Goal: Task Accomplishment & Management: Complete application form

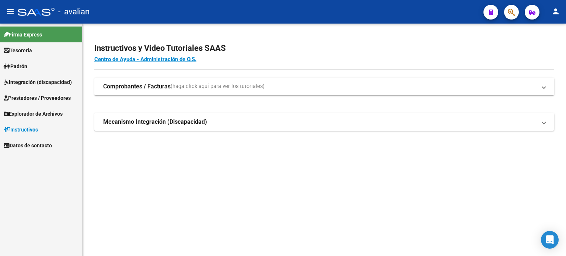
click at [49, 84] on span "Integración (discapacidad)" at bounding box center [38, 82] width 68 height 8
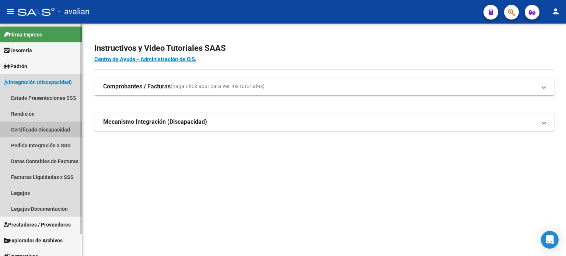
click at [43, 133] on link "Certificado Discapacidad" at bounding box center [41, 130] width 82 height 16
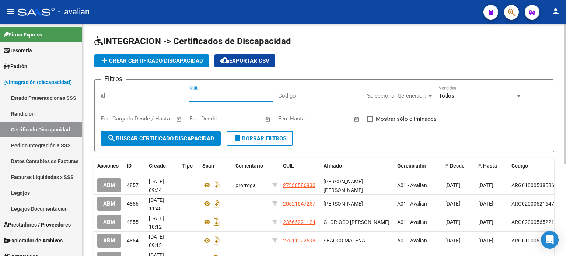
click at [230, 96] on input "CUIL" at bounding box center [231, 96] width 83 height 7
paste input "20-58428953-9"
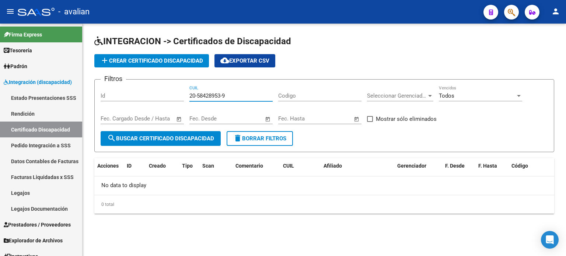
type input "20-58428953-9"
click at [453, 100] on div "Todos Vencidos" at bounding box center [480, 94] width 83 height 16
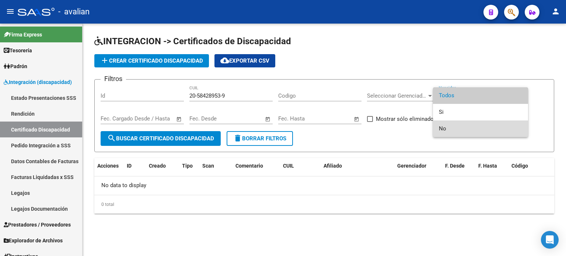
click at [456, 130] on span "No" at bounding box center [480, 129] width 83 height 17
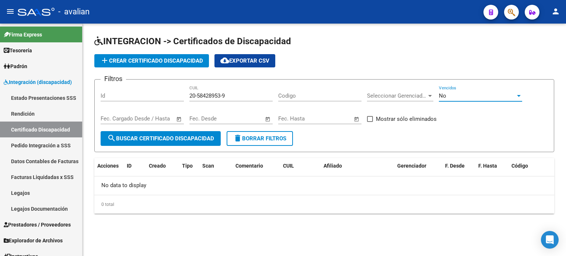
click at [189, 143] on button "search Buscar Certificado Discapacidad" at bounding box center [161, 138] width 120 height 15
click at [367, 120] on span at bounding box center [370, 119] width 6 height 6
click at [370, 122] on input "Mostrar sólo eliminados" at bounding box center [370, 122] width 0 height 0
checkbox input "true"
click at [188, 136] on span "search Buscar Certificado Discapacidad" at bounding box center [160, 138] width 107 height 7
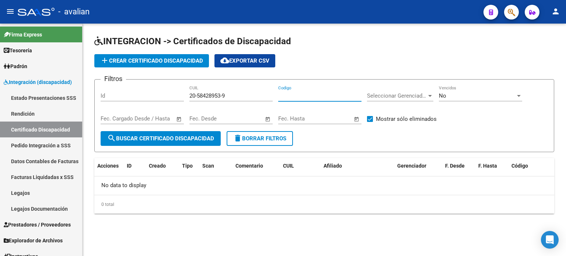
click at [297, 94] on input "Codigo" at bounding box center [319, 96] width 83 height 7
paste input "ARG02000584289532024032120290321COR467"
type input "ARG02000584289532024032120290321COR467"
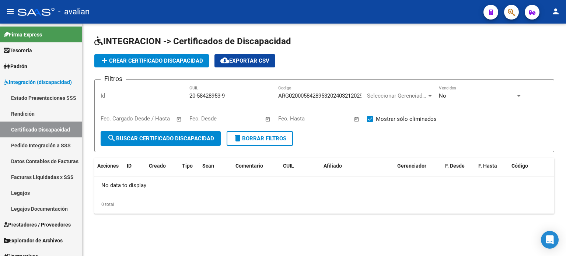
click at [235, 100] on div "20-58428953-9 CUIL" at bounding box center [231, 94] width 83 height 16
type input "2"
click at [193, 136] on span "search Buscar Certificado Discapacidad" at bounding box center [160, 138] width 107 height 7
click at [494, 88] on div "No Vencidos" at bounding box center [480, 94] width 83 height 16
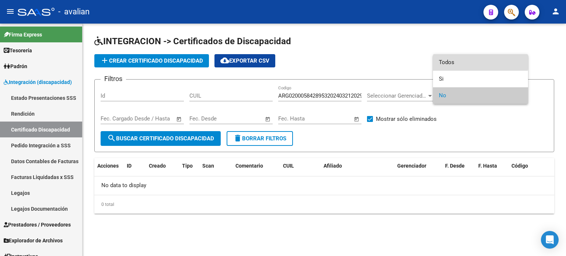
click at [465, 62] on span "Todos" at bounding box center [480, 62] width 83 height 17
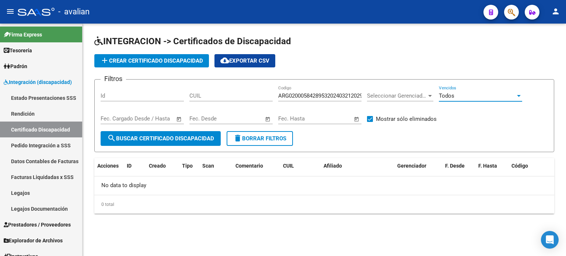
click at [185, 140] on span "search Buscar Certificado Discapacidad" at bounding box center [160, 138] width 107 height 7
click at [212, 119] on input "text" at bounding box center [202, 118] width 24 height 7
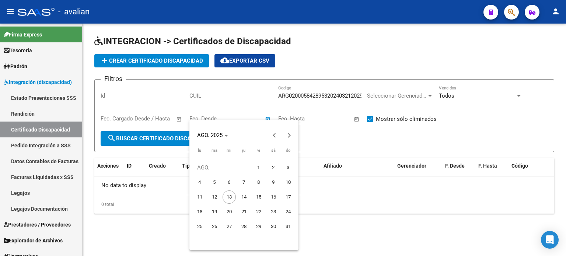
click at [239, 118] on div at bounding box center [283, 128] width 566 height 256
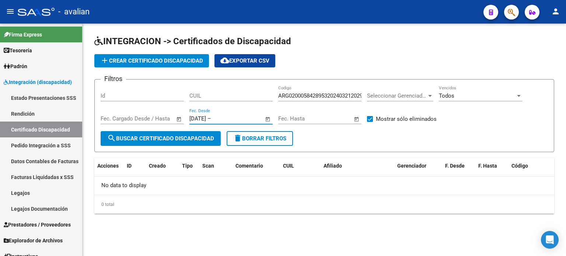
type input "[DATE]"
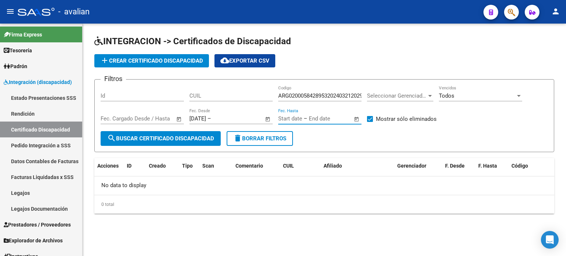
click at [291, 119] on input "text" at bounding box center [290, 118] width 24 height 7
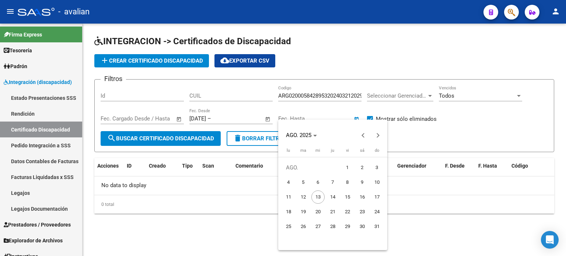
drag, startPoint x: 344, startPoint y: 94, endPoint x: 356, endPoint y: 94, distance: 12.2
click at [357, 94] on div at bounding box center [283, 128] width 566 height 256
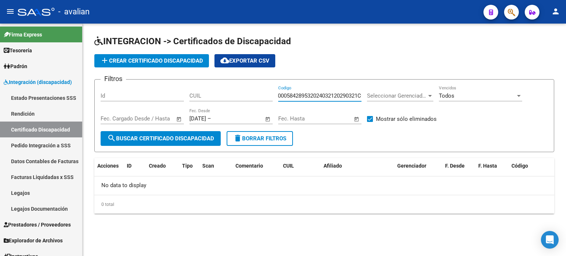
scroll to position [0, 37]
drag, startPoint x: 349, startPoint y: 94, endPoint x: 364, endPoint y: 95, distance: 15.2
click at [364, 95] on div "Filtros Id CUIL ARG02000584289532024032120290321COR467 Codigo Seleccionar Geren…" at bounding box center [325, 109] width 448 height 46
click at [319, 116] on input "text" at bounding box center [327, 118] width 36 height 7
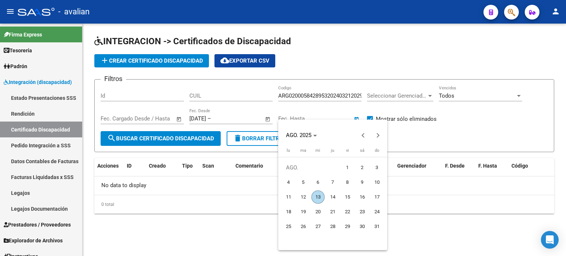
click at [302, 115] on div at bounding box center [283, 128] width 566 height 256
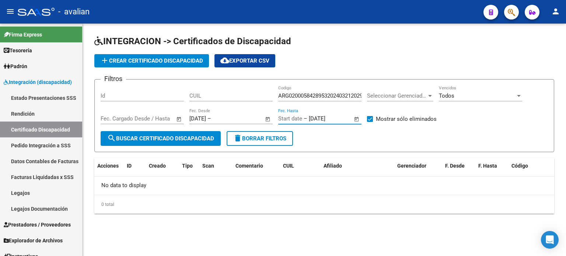
type input "[DATE]"
click at [351, 95] on input "ARG02000584289532024032120290321COR467" at bounding box center [319, 96] width 83 height 7
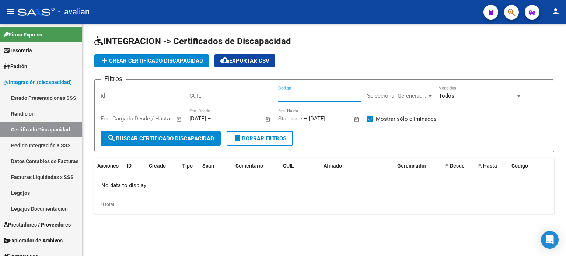
click at [193, 140] on span "search Buscar Certificado Discapacidad" at bounding box center [160, 138] width 107 height 7
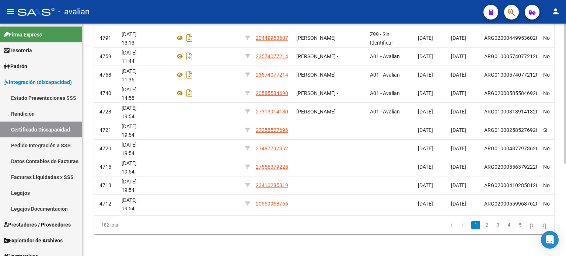
scroll to position [0, 46]
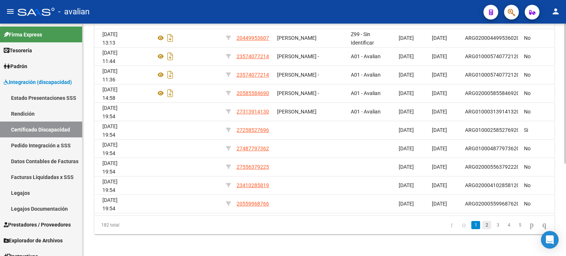
click at [483, 229] on link "2" at bounding box center [487, 225] width 9 height 8
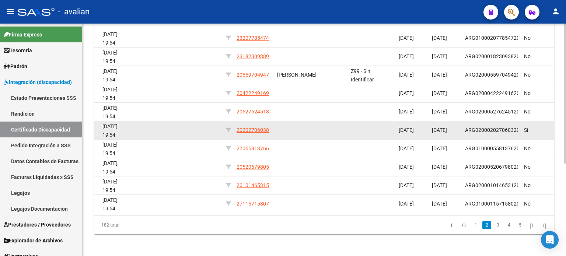
scroll to position [153, 0]
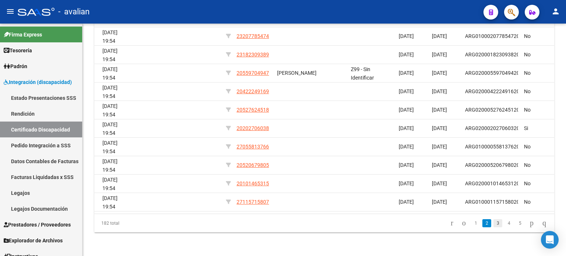
click at [494, 225] on link "3" at bounding box center [498, 223] width 9 height 8
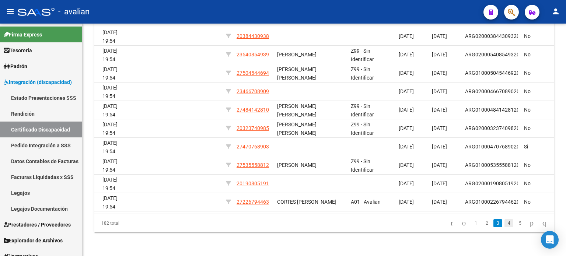
click at [505, 225] on link "4" at bounding box center [509, 223] width 9 height 8
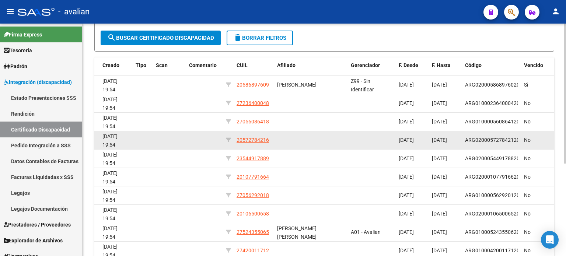
scroll to position [117, 0]
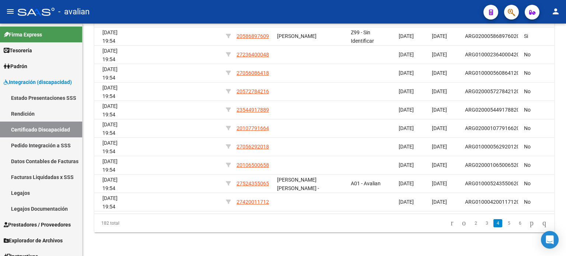
click at [505, 224] on link "5" at bounding box center [509, 223] width 9 height 8
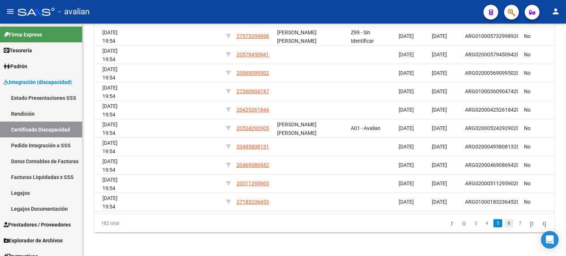
click at [505, 226] on link "6" at bounding box center [509, 223] width 9 height 8
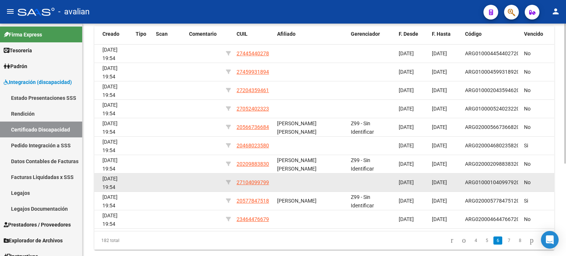
scroll to position [153, 0]
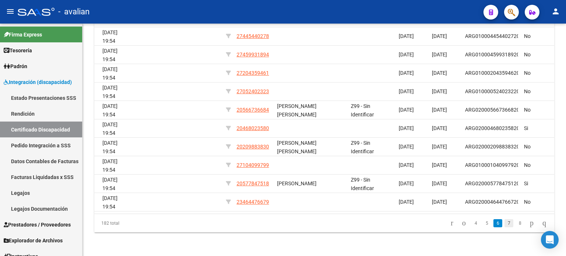
click at [505, 224] on link "7" at bounding box center [509, 223] width 9 height 8
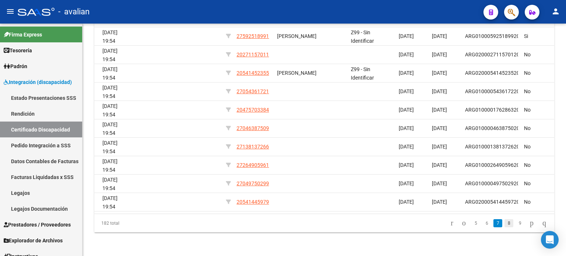
click at [505, 223] on link "8" at bounding box center [509, 223] width 9 height 8
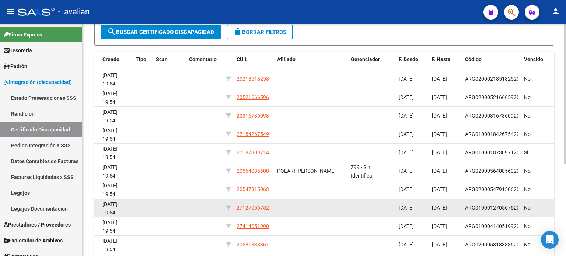
scroll to position [117, 0]
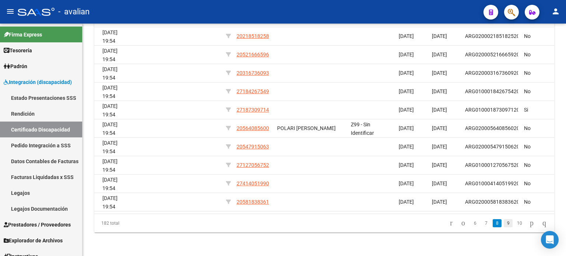
click at [504, 223] on link "9" at bounding box center [508, 223] width 9 height 8
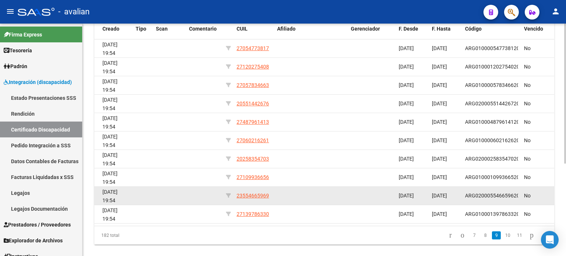
scroll to position [153, 0]
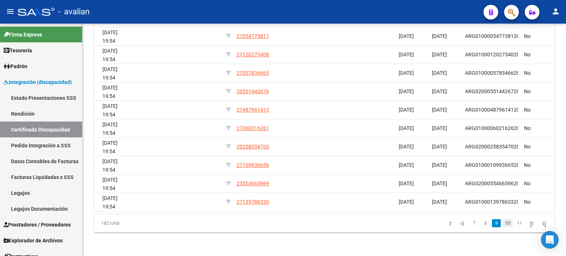
click at [503, 224] on link "10" at bounding box center [508, 223] width 10 height 8
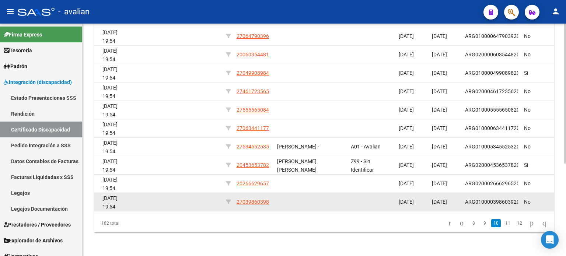
scroll to position [117, 0]
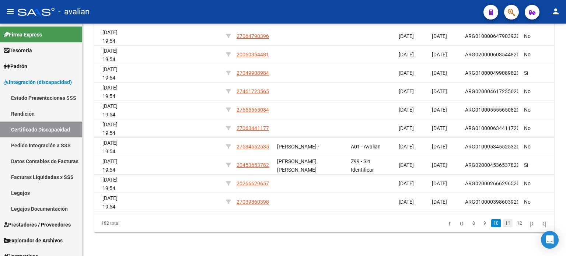
click at [503, 224] on link "11" at bounding box center [508, 223] width 10 height 8
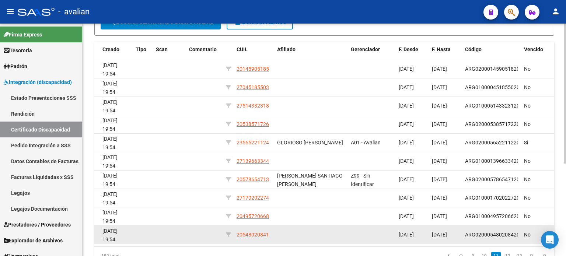
scroll to position [80, 0]
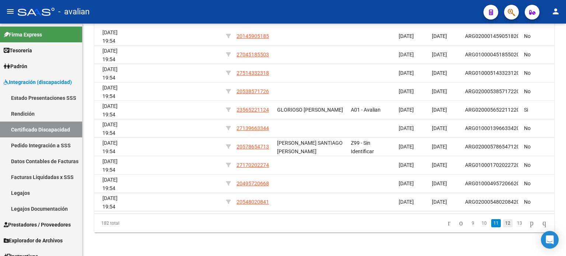
click at [503, 224] on link "12" at bounding box center [508, 223] width 10 height 8
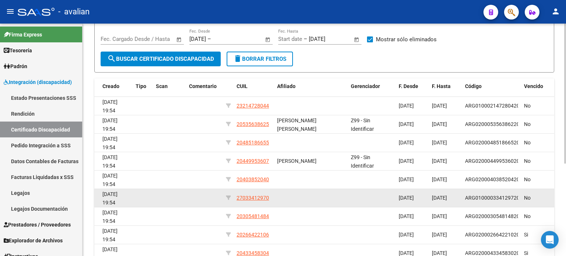
scroll to position [117, 0]
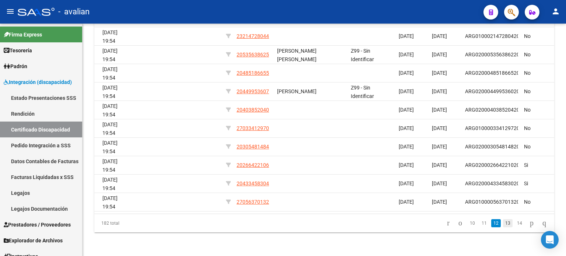
click at [503, 224] on link "13" at bounding box center [508, 223] width 10 height 8
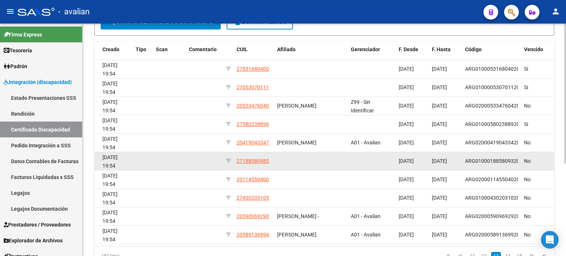
scroll to position [153, 0]
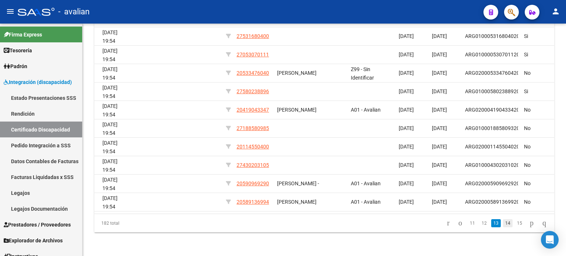
click at [503, 223] on link "14" at bounding box center [508, 223] width 10 height 8
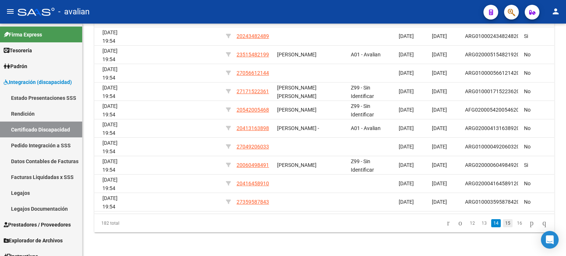
click at [503, 225] on link "15" at bounding box center [508, 223] width 10 height 8
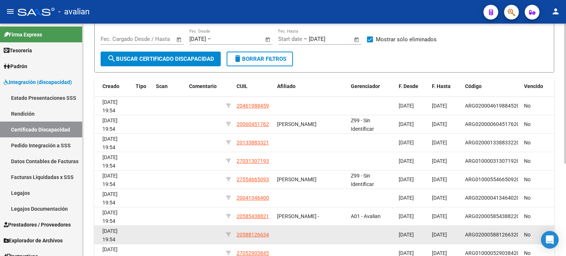
scroll to position [117, 0]
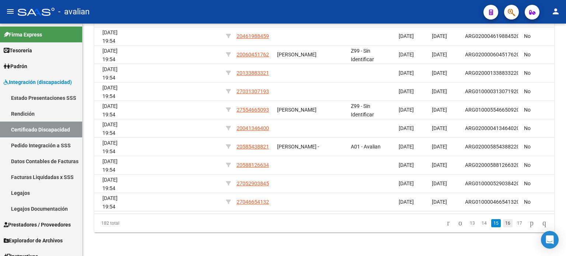
click at [503, 224] on link "16" at bounding box center [508, 223] width 10 height 8
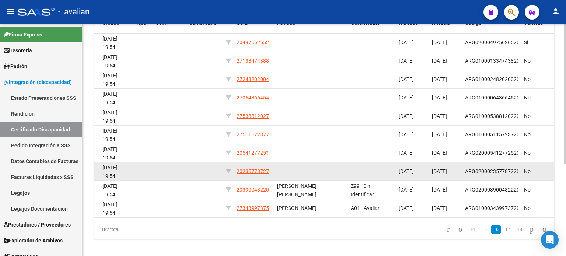
scroll to position [153, 0]
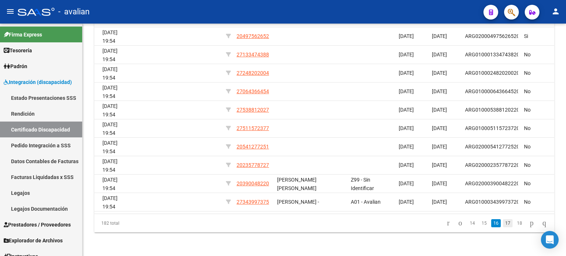
click at [503, 226] on link "17" at bounding box center [508, 223] width 10 height 8
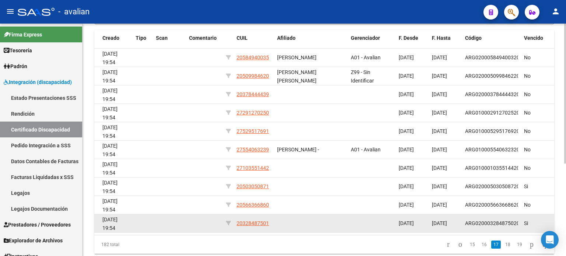
scroll to position [117, 0]
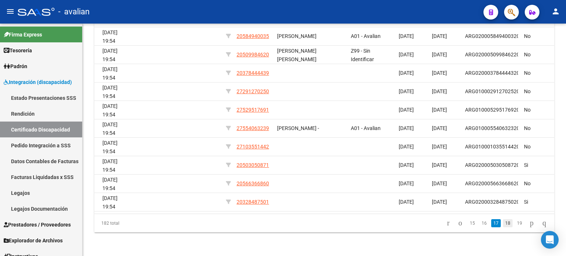
click at [503, 222] on link "18" at bounding box center [508, 223] width 10 height 8
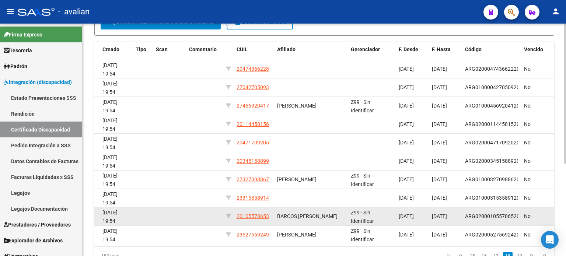
scroll to position [153, 0]
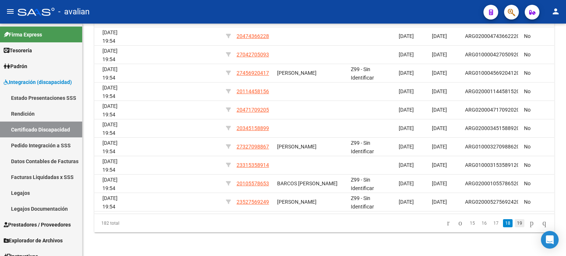
click at [515, 224] on link "19" at bounding box center [520, 223] width 10 height 8
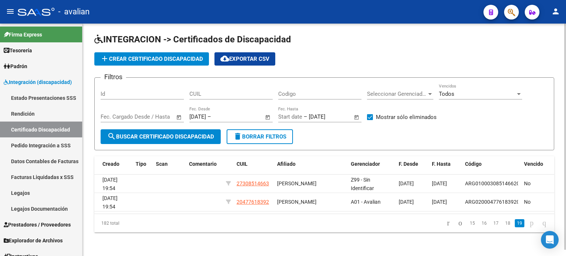
scroll to position [0, 0]
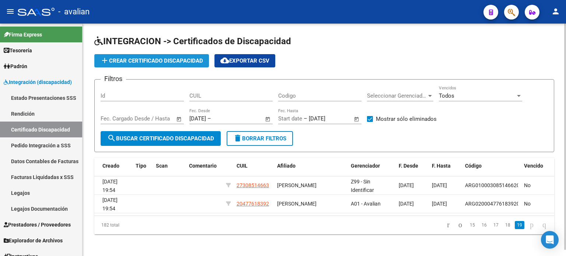
click at [154, 63] on span "add Crear Certificado Discapacidad" at bounding box center [151, 61] width 103 height 7
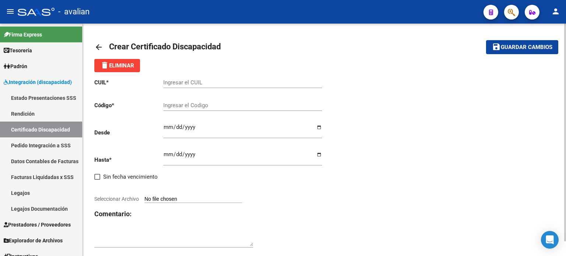
click at [204, 104] on input "Ingresar el Codigo" at bounding box center [242, 105] width 159 height 7
paste input "ARG02000584289532024032120290321COR467"
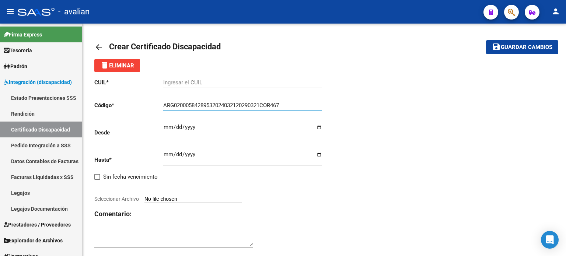
type input "ARG02000584289532024032120290321COR467"
click at [204, 73] on div "Ingresar el CUIL" at bounding box center [242, 80] width 159 height 16
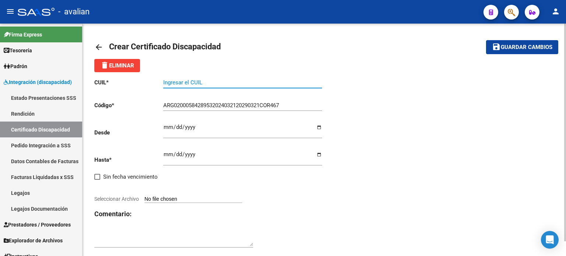
paste input "20-58428953-9"
type input "20-58428953-9"
click at [201, 129] on input "Ingresar fec. Desde" at bounding box center [242, 130] width 159 height 12
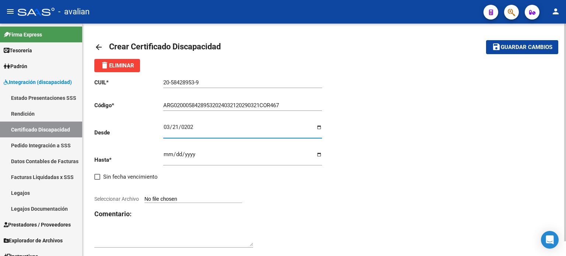
type input "[DATE]"
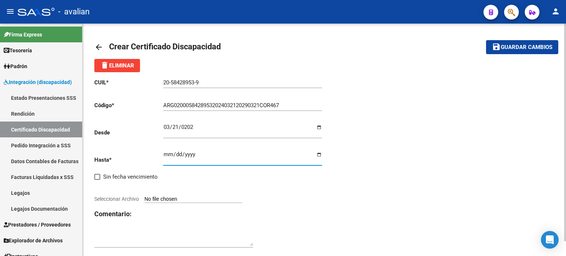
click at [168, 152] on input "Ingresar fec. Hasta" at bounding box center [242, 158] width 159 height 12
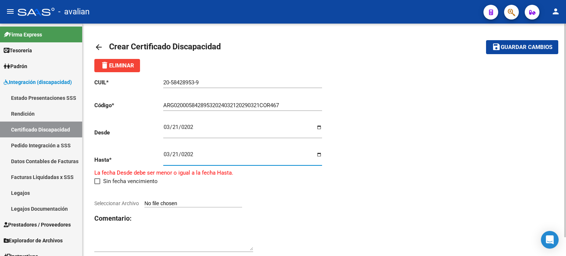
type input "[DATE]"
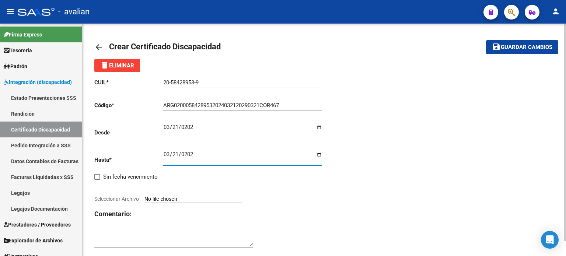
click at [173, 196] on app-file-uploader "Seleccionar Archivo" at bounding box center [171, 199] width 154 height 7
click at [174, 197] on input "Seleccionar Archivo" at bounding box center [194, 199] width 98 height 7
type input "C:\fakepath\CUD.jpg"
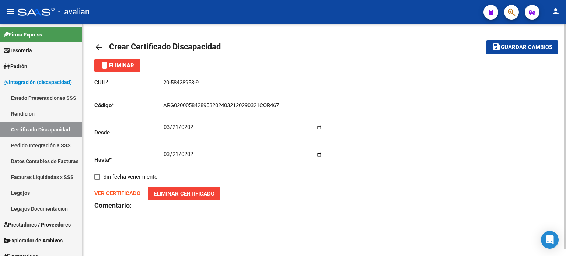
click at [532, 39] on mat-toolbar-row "save Guardar cambios" at bounding box center [509, 47] width 97 height 24
click at [532, 42] on button "save Guardar cambios" at bounding box center [522, 47] width 72 height 14
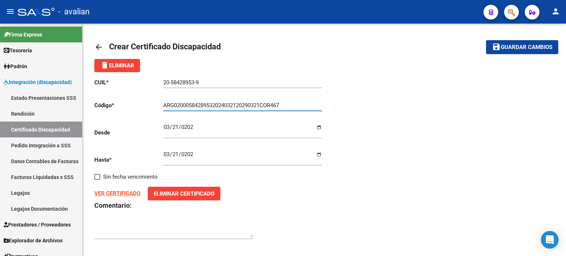
click at [195, 108] on input "ARG02000584289532024032120290321COR467" at bounding box center [242, 105] width 159 height 7
click at [22, 128] on link "Certificado Discapacidad" at bounding box center [41, 130] width 82 height 16
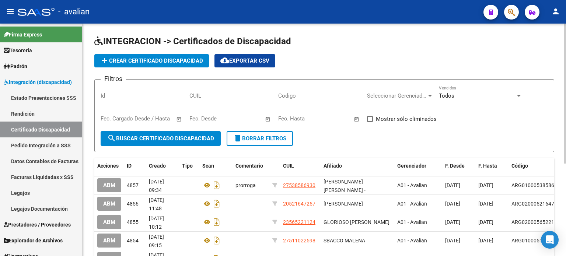
click at [290, 99] on div "Codigo" at bounding box center [319, 94] width 83 height 16
paste input "ARG02000584289532024032120290321COR467"
type input "ARG02000584289532024032120290321COR467"
click at [169, 138] on span "search Buscar Certificado Discapacidad" at bounding box center [160, 138] width 107 height 7
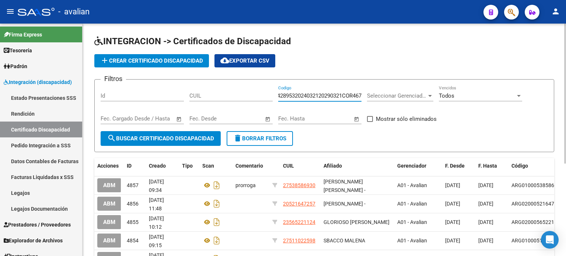
scroll to position [0, 0]
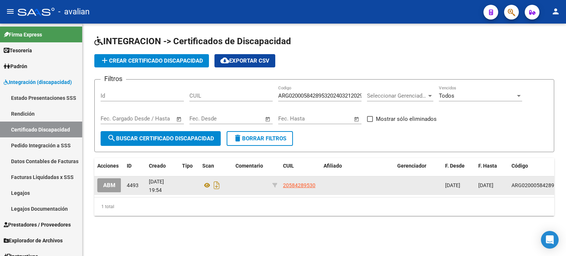
click at [118, 189] on button "ABM" at bounding box center [109, 185] width 24 height 14
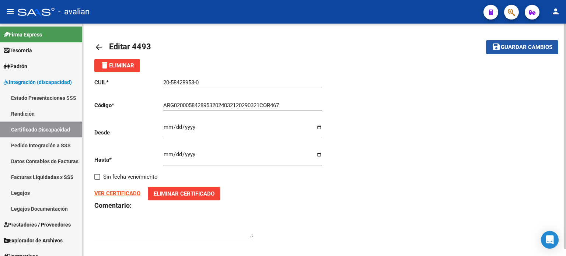
click at [507, 45] on span "Guardar cambios" at bounding box center [527, 47] width 52 height 7
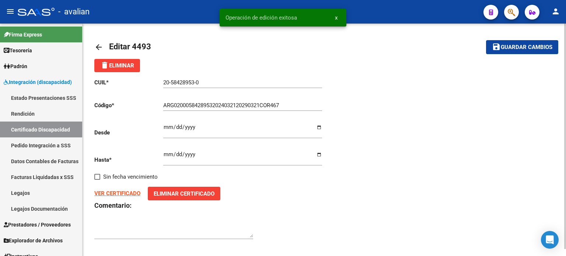
click at [178, 84] on input "20-58428953-0" at bounding box center [242, 82] width 159 height 7
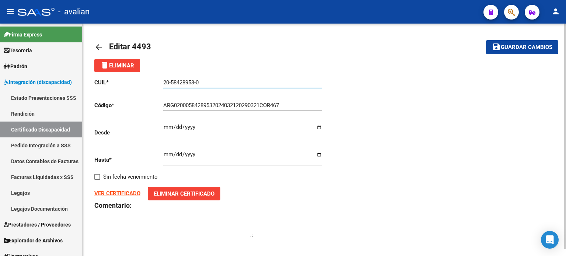
drag, startPoint x: 209, startPoint y: 82, endPoint x: 146, endPoint y: 74, distance: 64.2
click at [146, 74] on div "CUIL * 20-58428953-0 Ingresar el CUIL Código * ARG02000584289532024032120290321…" at bounding box center [209, 159] width 230 height 174
click at [97, 47] on mat-icon "arrow_back" at bounding box center [98, 47] width 9 height 9
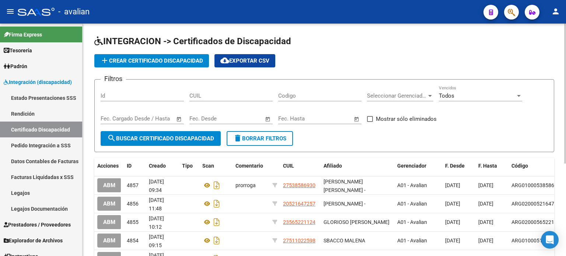
click at [245, 97] on input "CUIL" at bounding box center [231, 96] width 83 height 7
paste input "20-58428953-0"
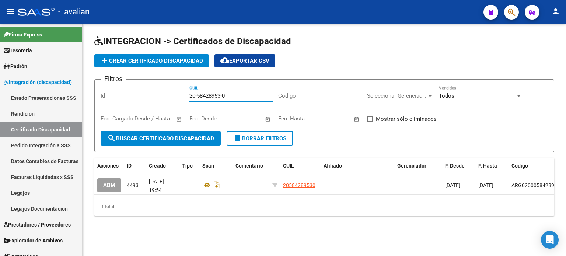
type input "20-58428953-0"
click at [43, 193] on link "Legajos" at bounding box center [41, 193] width 82 height 16
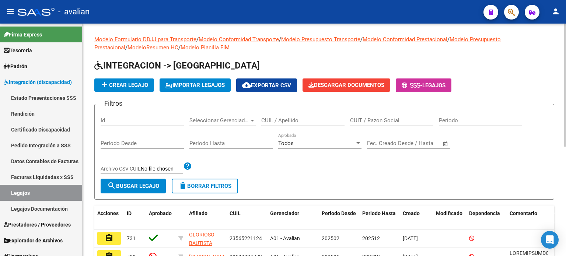
click at [235, 122] on span "Seleccionar Gerenciador" at bounding box center [220, 120] width 60 height 7
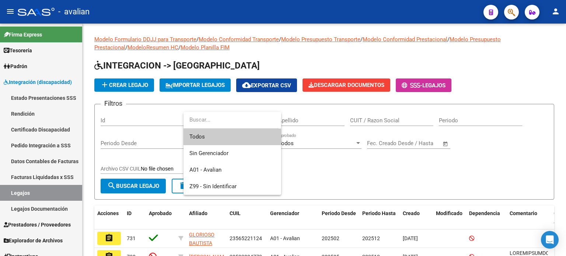
click at [306, 122] on div at bounding box center [283, 128] width 566 height 256
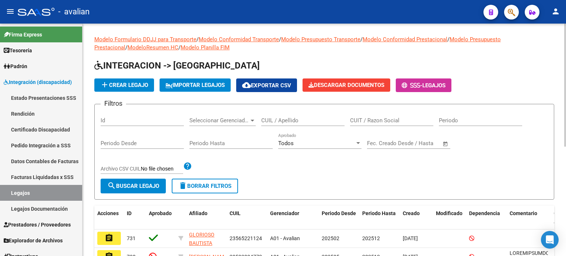
click at [370, 122] on input "CUIT / Razon Social" at bounding box center [391, 120] width 83 height 7
paste input "20584289539"
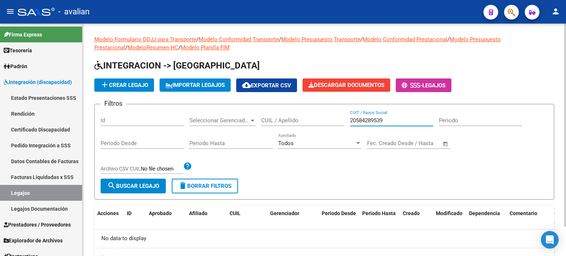
click at [357, 118] on input "20584289539" at bounding box center [391, 120] width 83 height 7
click at [385, 120] on input "20-584289539" at bounding box center [391, 120] width 83 height 7
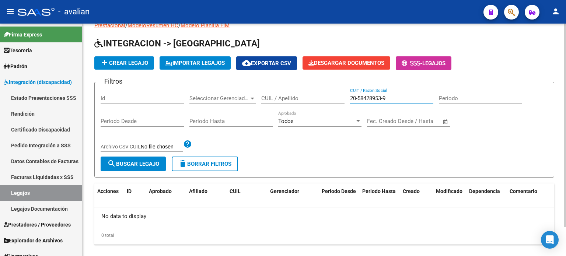
scroll to position [33, 0]
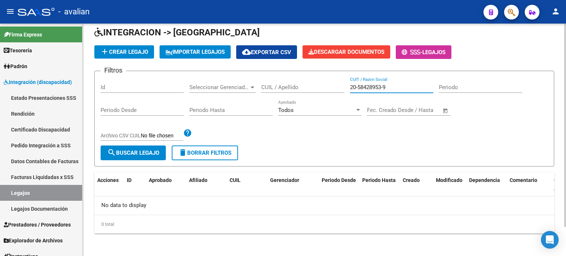
type input "20-58428953-9"
click at [331, 84] on input "CUIL / Apellido" at bounding box center [302, 87] width 83 height 7
paste input "20584289539"
type input "20584289539"
drag, startPoint x: 346, startPoint y: 86, endPoint x: 395, endPoint y: 84, distance: 49.9
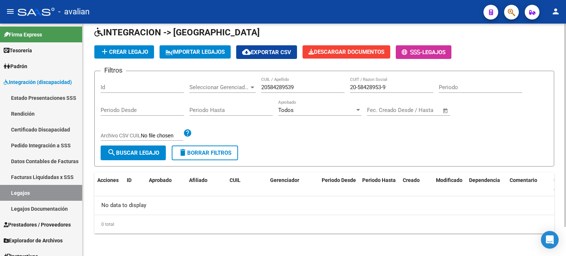
click at [399, 85] on div "Filtros Id Seleccionar Gerenciador Seleccionar Gerenciador 20584289539 CUIL / A…" at bounding box center [325, 111] width 448 height 69
click at [394, 84] on input "20-58428953-9" at bounding box center [391, 87] width 83 height 7
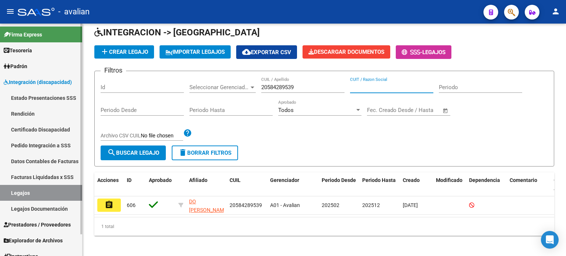
click at [47, 125] on link "Certificado Discapacidad" at bounding box center [41, 130] width 82 height 16
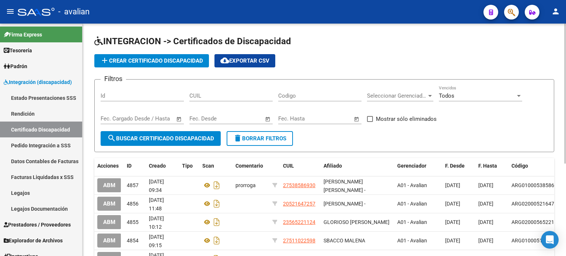
click at [234, 96] on input "CUIL" at bounding box center [231, 96] width 83 height 7
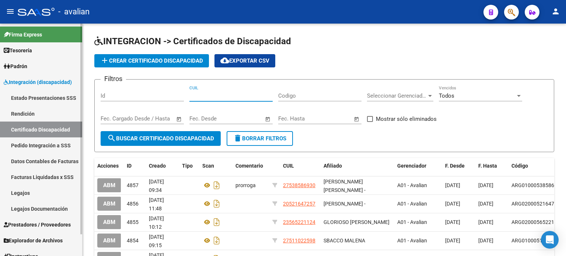
click at [44, 195] on link "Legajos" at bounding box center [41, 193] width 82 height 16
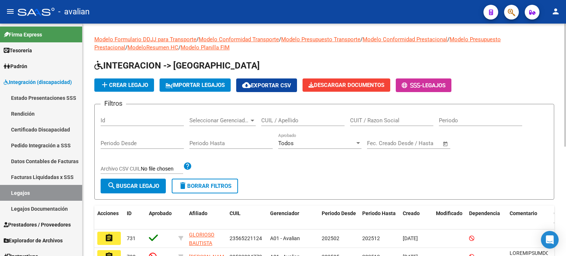
click at [306, 122] on input "CUIL / Apellido" at bounding box center [302, 120] width 83 height 7
paste input "20584289539"
type input "20584289539"
click at [139, 184] on span "search Buscar Legajo" at bounding box center [133, 186] width 52 height 7
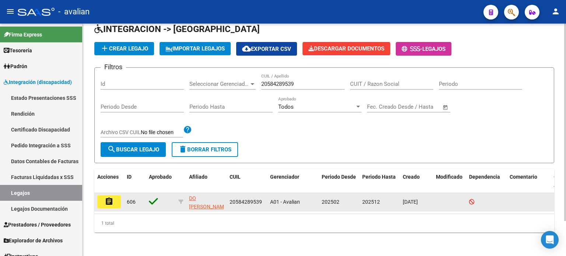
scroll to position [41, 0]
click at [114, 197] on button "assignment" at bounding box center [109, 201] width 24 height 13
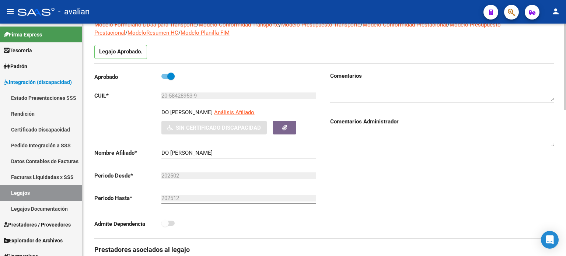
scroll to position [24, 0]
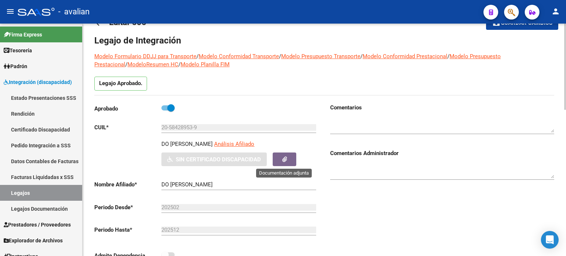
click at [284, 162] on icon "button" at bounding box center [284, 160] width 5 height 6
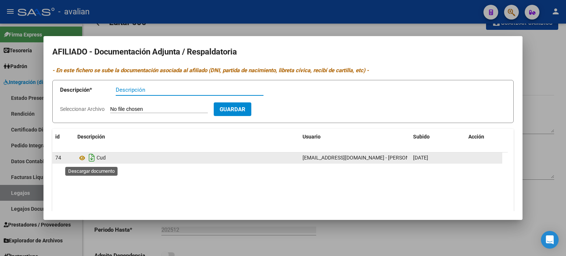
click at [94, 160] on icon "Descargar documento" at bounding box center [92, 158] width 10 height 12
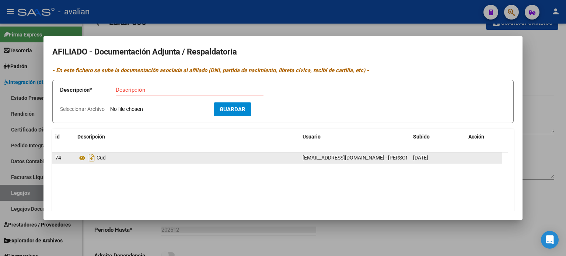
click at [201, 108] on input "Seleccionar Archivo" at bounding box center [159, 109] width 98 height 7
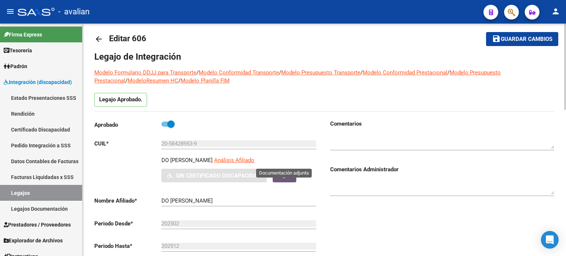
scroll to position [0, 0]
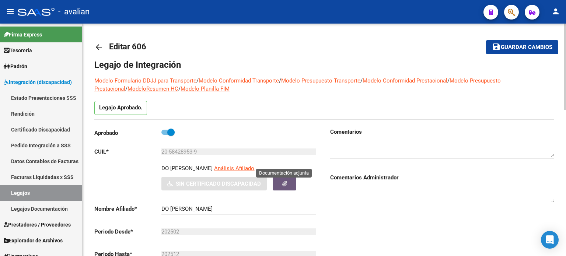
click at [170, 130] on span at bounding box center [170, 132] width 7 height 7
click at [165, 135] on input "checkbox" at bounding box center [165, 135] width 0 height 0
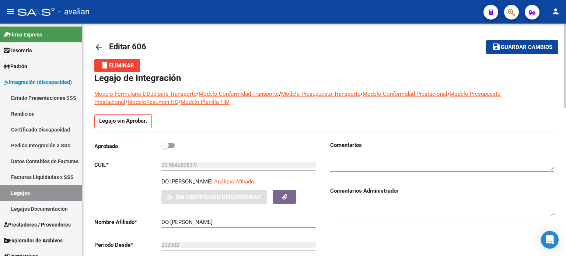
click at [166, 148] on span at bounding box center [165, 145] width 7 height 7
click at [165, 148] on input "checkbox" at bounding box center [165, 148] width 0 height 0
checkbox input "true"
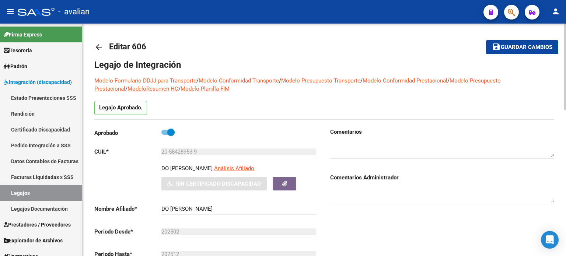
click at [514, 50] on span "Guardar cambios" at bounding box center [527, 47] width 52 height 7
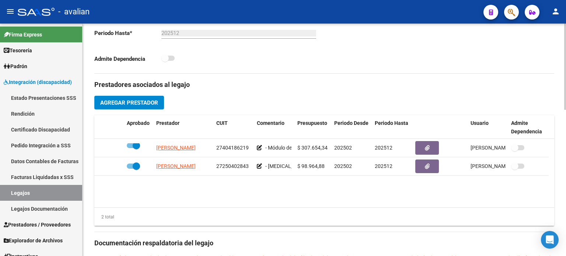
scroll to position [148, 0]
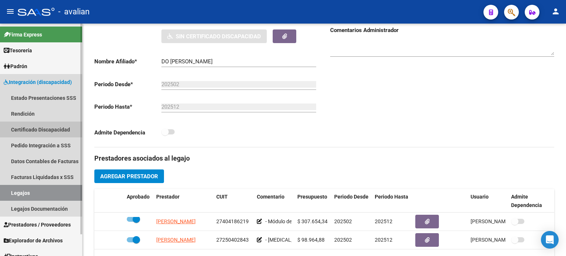
click at [53, 129] on link "Certificado Discapacidad" at bounding box center [41, 130] width 82 height 16
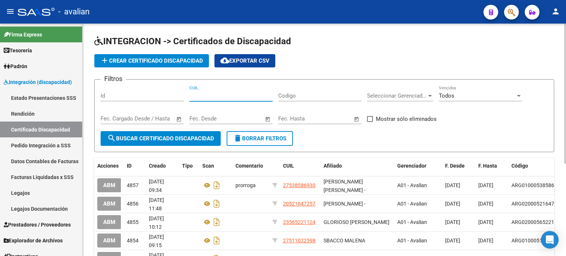
click at [207, 97] on input "CUIL" at bounding box center [231, 96] width 83 height 7
paste input "20-58428953-9"
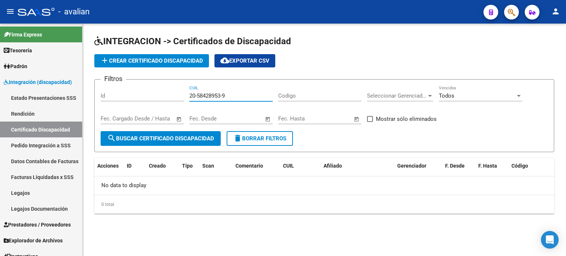
type input "20-58428953-9"
click at [289, 97] on input "Codigo" at bounding box center [319, 96] width 83 height 7
drag, startPoint x: 246, startPoint y: 96, endPoint x: 118, endPoint y: 89, distance: 128.5
click at [118, 89] on div "Filtros Id 20-58428953-9 CUIL Codigo Seleccionar Gerenciador Seleccionar Gerenc…" at bounding box center [325, 109] width 448 height 46
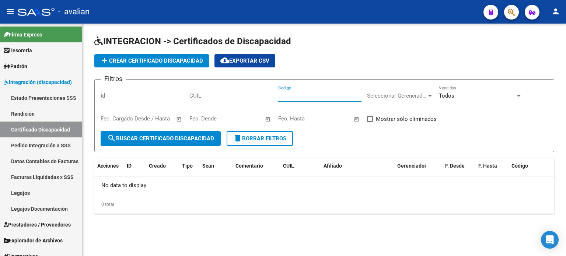
click at [308, 96] on input "Codigo" at bounding box center [319, 96] width 83 height 7
paste input "ARG02000584289532024032120290321COR467"
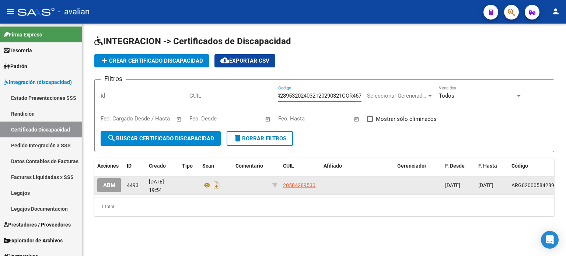
type input "ARG02000584289532024032120290321COR467"
click at [115, 183] on button "ABM" at bounding box center [109, 185] width 24 height 14
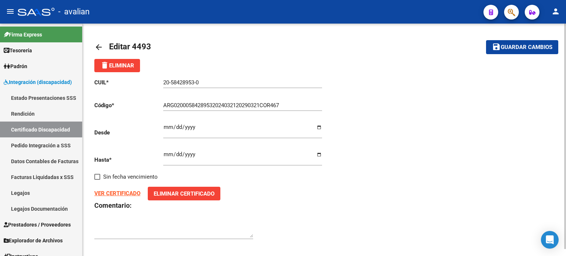
click at [97, 49] on mat-icon "arrow_back" at bounding box center [98, 47] width 9 height 9
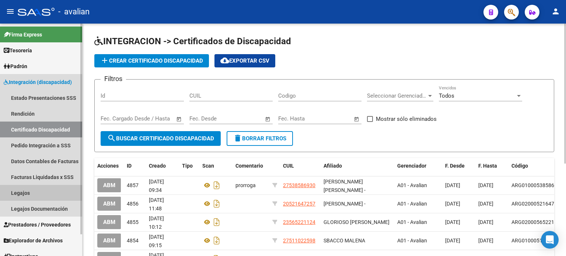
click at [38, 199] on link "Legajos" at bounding box center [41, 193] width 82 height 16
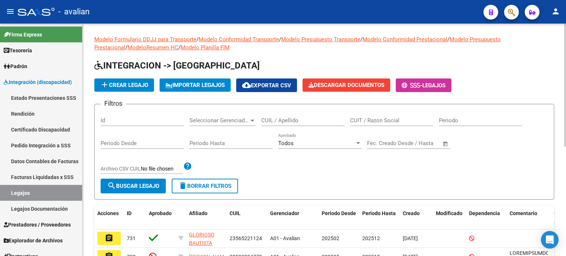
click at [302, 119] on input "CUIL / Apellido" at bounding box center [302, 120] width 83 height 7
paste input "ARG02000584289532024032120290321COR467"
type input "ARG02000584289532024032120290321COR467"
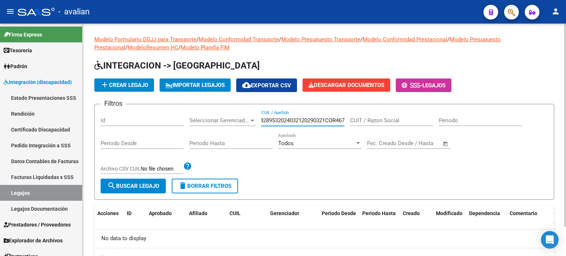
scroll to position [33, 0]
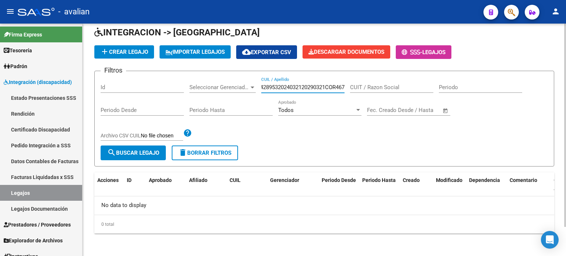
click at [309, 84] on input "ARG02000584289532024032120290321COR467" at bounding box center [302, 87] width 83 height 7
